Goal: Information Seeking & Learning: Learn about a topic

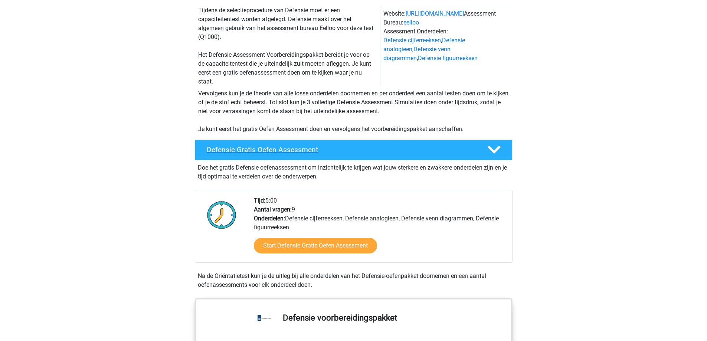
scroll to position [74, 0]
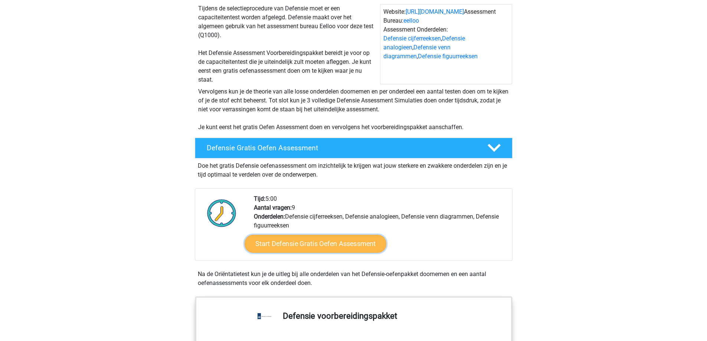
click at [322, 239] on link "Start Defensie Gratis Oefen Assessment" at bounding box center [315, 244] width 142 height 18
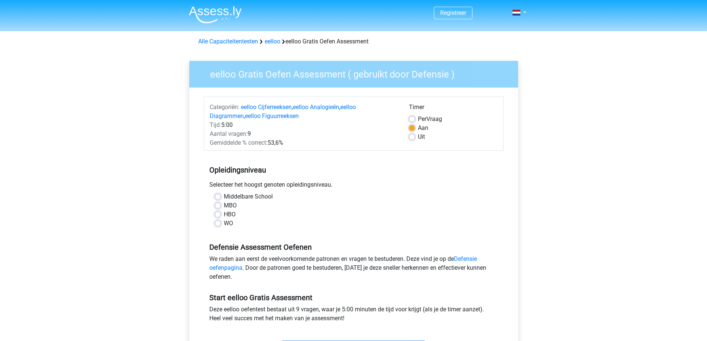
click at [224, 205] on label "MBO" at bounding box center [230, 205] width 13 height 9
click at [219, 205] on input "MBO" at bounding box center [218, 204] width 6 height 7
radio input "true"
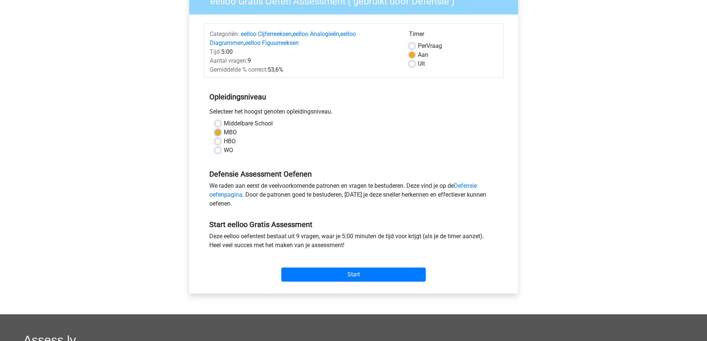
scroll to position [74, 0]
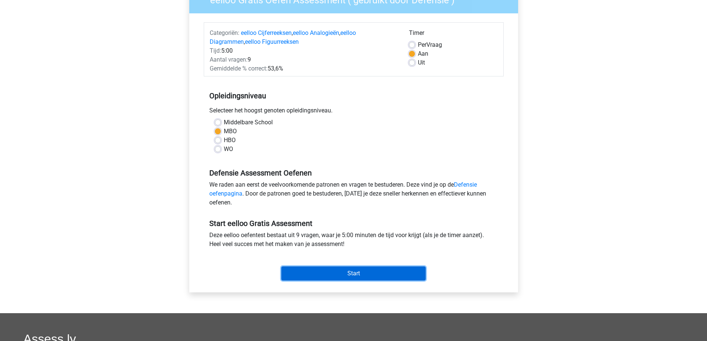
click at [337, 276] on input "Start" at bounding box center [353, 273] width 144 height 14
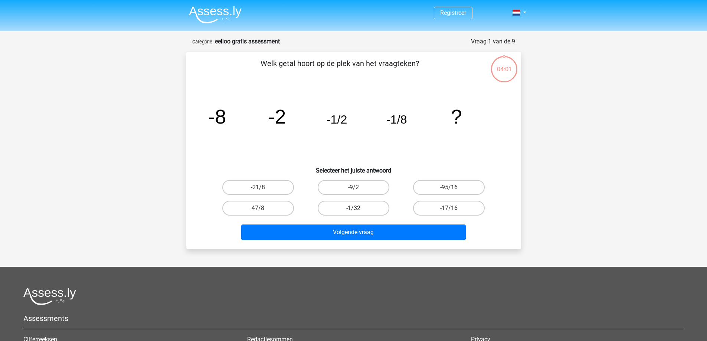
click at [365, 210] on label "-1/32" at bounding box center [354, 208] width 72 height 15
click at [358, 210] on input "-1/32" at bounding box center [355, 210] width 5 height 5
radio input "true"
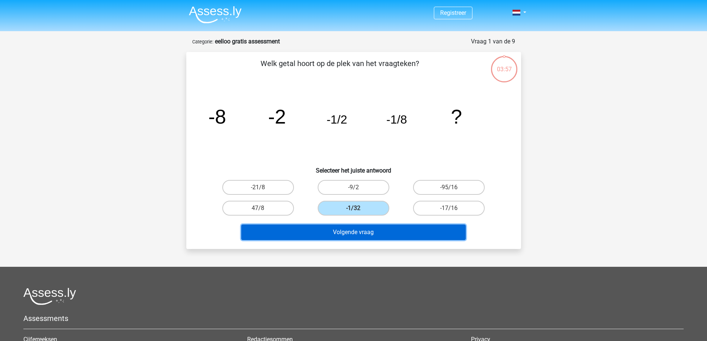
click at [371, 233] on button "Volgende vraag" at bounding box center [353, 232] width 224 height 16
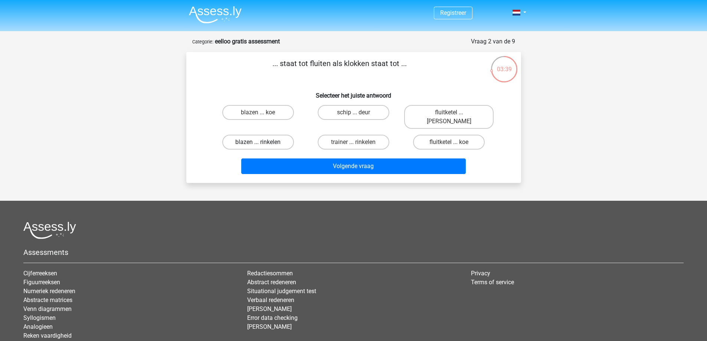
click at [270, 135] on label "blazen ... rinkelen" at bounding box center [258, 142] width 72 height 15
click at [263, 142] on input "blazen ... rinkelen" at bounding box center [260, 144] width 5 height 5
radio input "true"
click at [443, 113] on label "fluitketel ... luiden" at bounding box center [448, 117] width 89 height 24
click at [449, 113] on input "fluitketel ... luiden" at bounding box center [451, 114] width 5 height 5
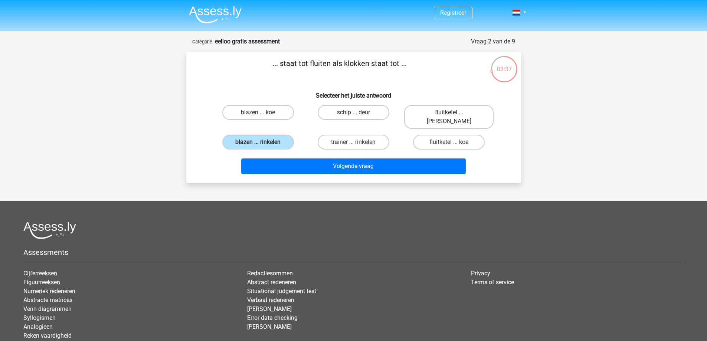
radio input "true"
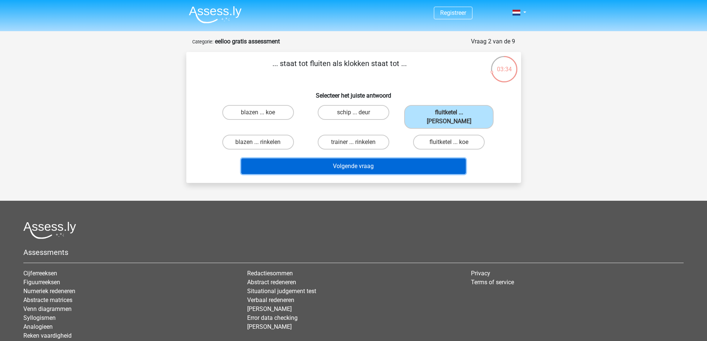
click at [366, 159] on button "Volgende vraag" at bounding box center [353, 166] width 224 height 16
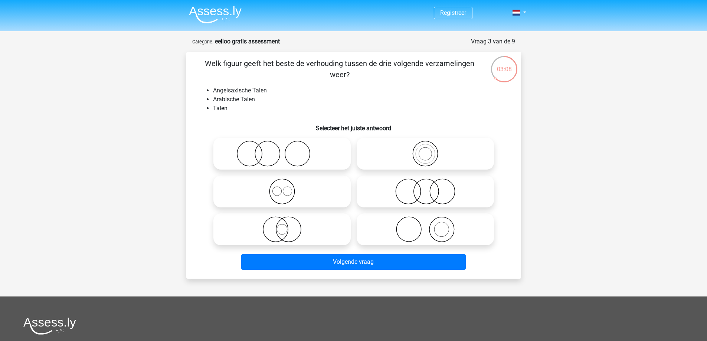
click at [284, 194] on icon at bounding box center [281, 191] width 131 height 26
click at [284, 188] on input "radio" at bounding box center [284, 185] width 5 height 5
radio input "true"
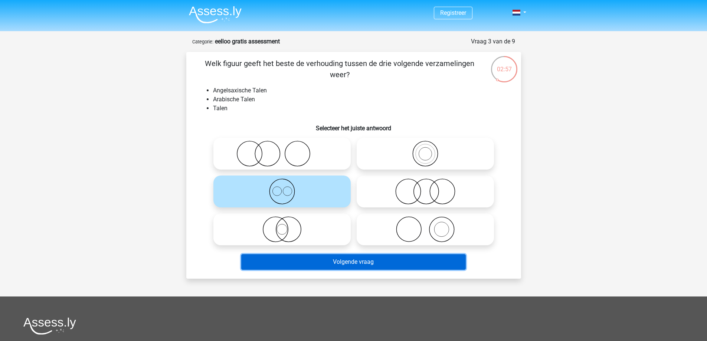
click at [354, 260] on button "Volgende vraag" at bounding box center [353, 262] width 224 height 16
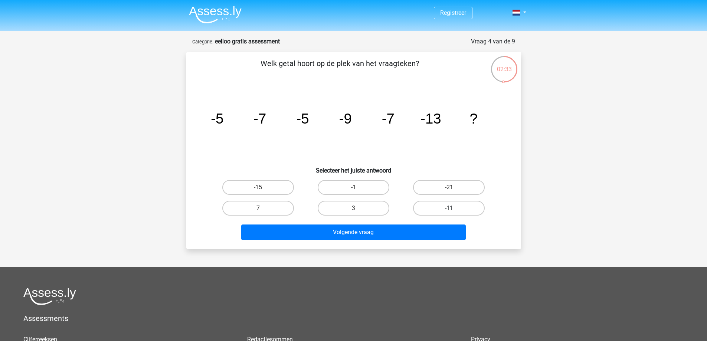
click at [454, 213] on label "-11" at bounding box center [449, 208] width 72 height 15
click at [454, 213] on input "-11" at bounding box center [451, 210] width 5 height 5
radio input "true"
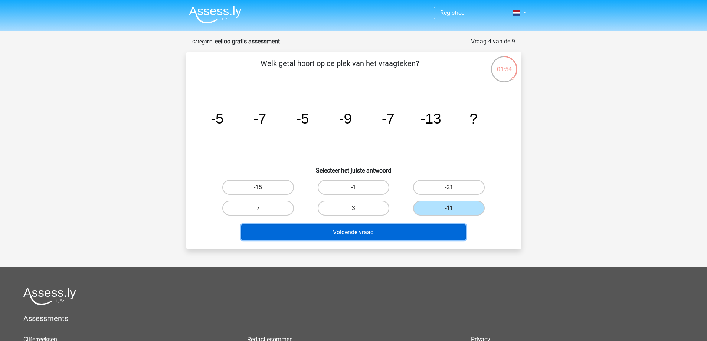
click at [377, 236] on button "Volgende vraag" at bounding box center [353, 232] width 224 height 16
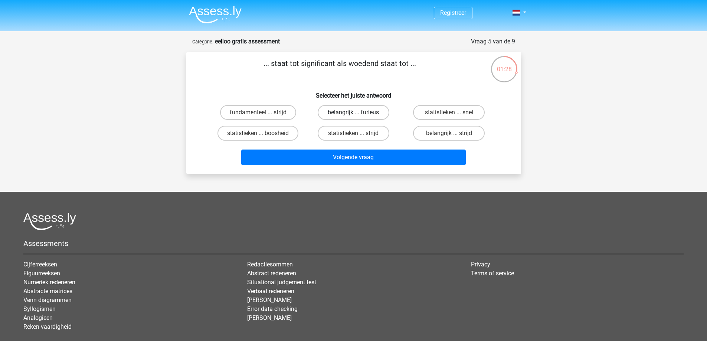
click at [368, 112] on label "belangrijk ... furieus" at bounding box center [354, 112] width 72 height 15
click at [358, 112] on input "belangrijk ... furieus" at bounding box center [355, 114] width 5 height 5
radio input "true"
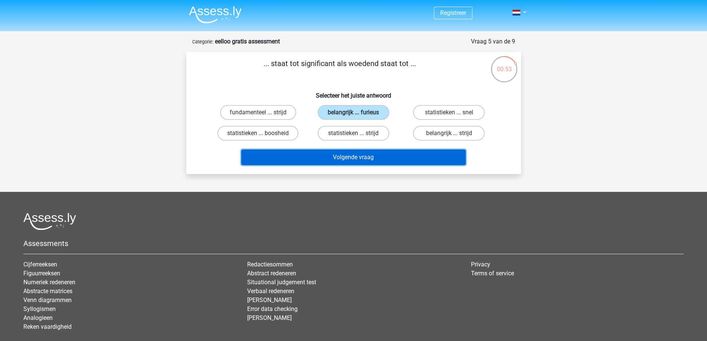
click at [352, 161] on button "Volgende vraag" at bounding box center [353, 157] width 224 height 16
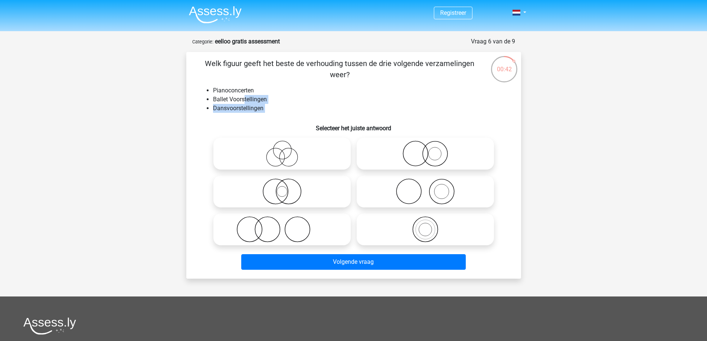
drag, startPoint x: 244, startPoint y: 96, endPoint x: 250, endPoint y: 114, distance: 18.5
click at [250, 114] on div "Welk figuur geeft het beste de verhouding tussen de drie volgende verzamelingen…" at bounding box center [353, 165] width 329 height 215
click at [240, 90] on li "Pianoconcerten" at bounding box center [361, 90] width 296 height 9
click at [264, 229] on icon at bounding box center [281, 229] width 131 height 26
click at [282, 226] on input "radio" at bounding box center [284, 223] width 5 height 5
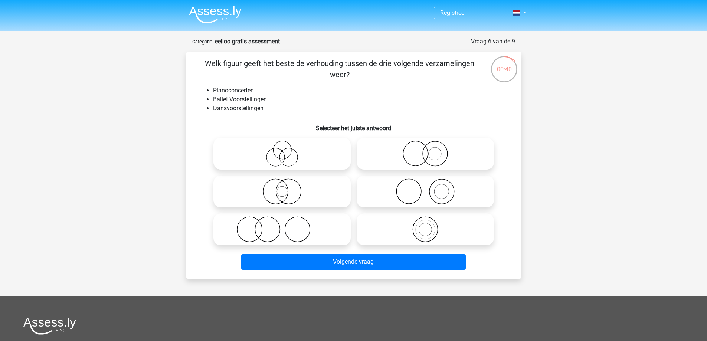
radio input "true"
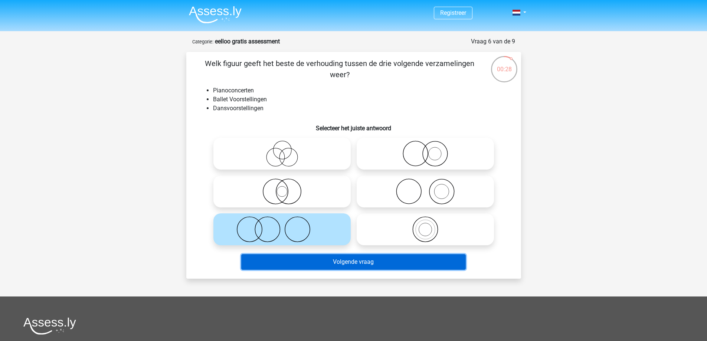
click at [372, 261] on button "Volgende vraag" at bounding box center [353, 262] width 224 height 16
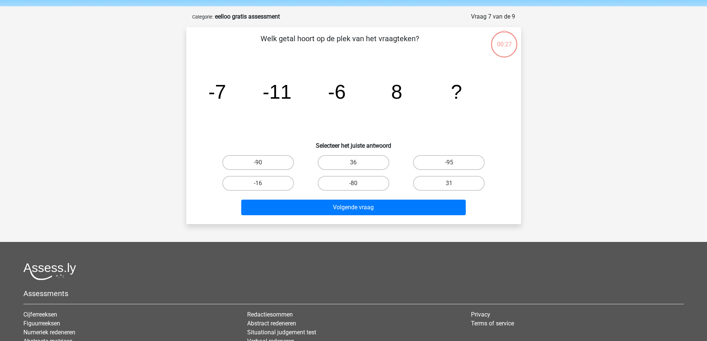
scroll to position [37, 0]
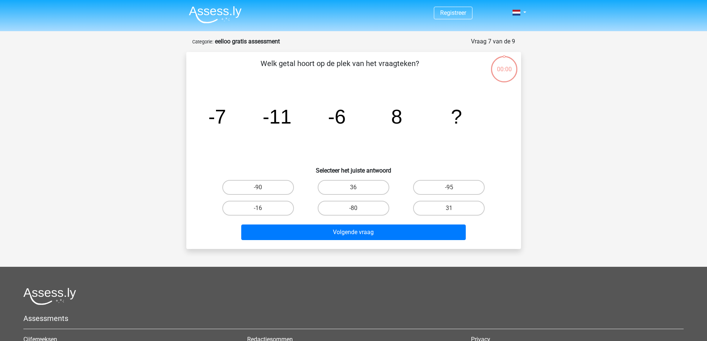
scroll to position [37, 0]
